Goal: Task Accomplishment & Management: Use online tool/utility

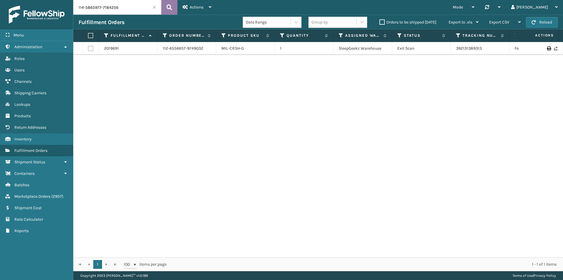
click at [173, 10] on button at bounding box center [169, 7] width 16 height 15
click at [113, 2] on input "114-5865977-7184256" at bounding box center [117, 7] width 88 height 15
click at [169, 9] on icon at bounding box center [170, 7] width 6 height 9
drag, startPoint x: 494, startPoint y: 46, endPoint x: 436, endPoint y: 44, distance: 58.2
click at [436, 44] on tr "2028616 114-5865977-7184256 MIL-CRSH-A 1 TFM Exit Scan 392280015417 FedEx Home …" at bounding box center [401, 48] width 656 height 13
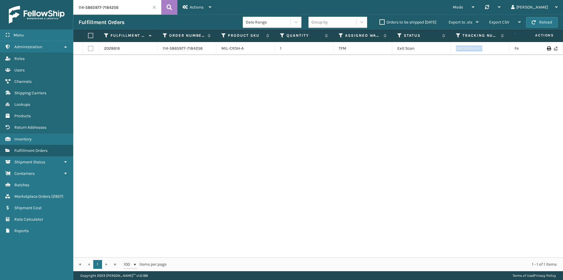
copy tr "392280015417"
click at [116, 6] on input "114-5865977-7184256" at bounding box center [117, 7] width 88 height 15
paste input "2-2765940-5812251"
type input "112-2765940-5812251"
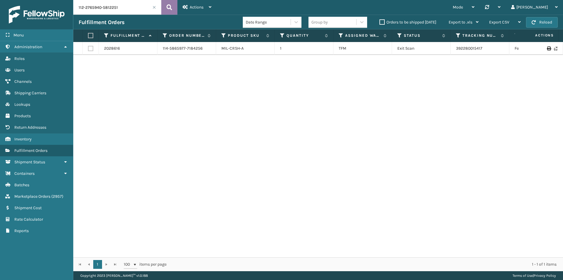
click at [168, 11] on icon at bounding box center [170, 7] width 6 height 9
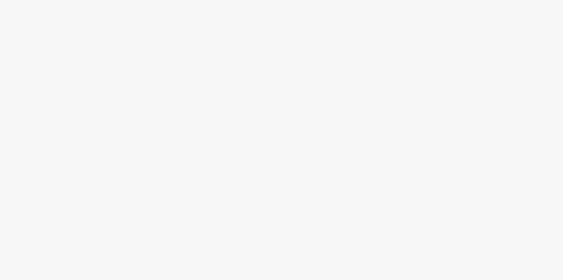
click at [252, 126] on body at bounding box center [281, 140] width 563 height 280
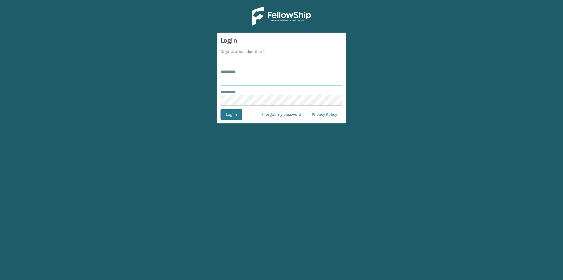
type input "******"
click at [254, 59] on input "Organization Identifier *" at bounding box center [282, 60] width 122 height 11
type input "[PERSON_NAME]"
click at [235, 114] on button "Log In" at bounding box center [232, 114] width 22 height 11
